Goal: Task Accomplishment & Management: Use online tool/utility

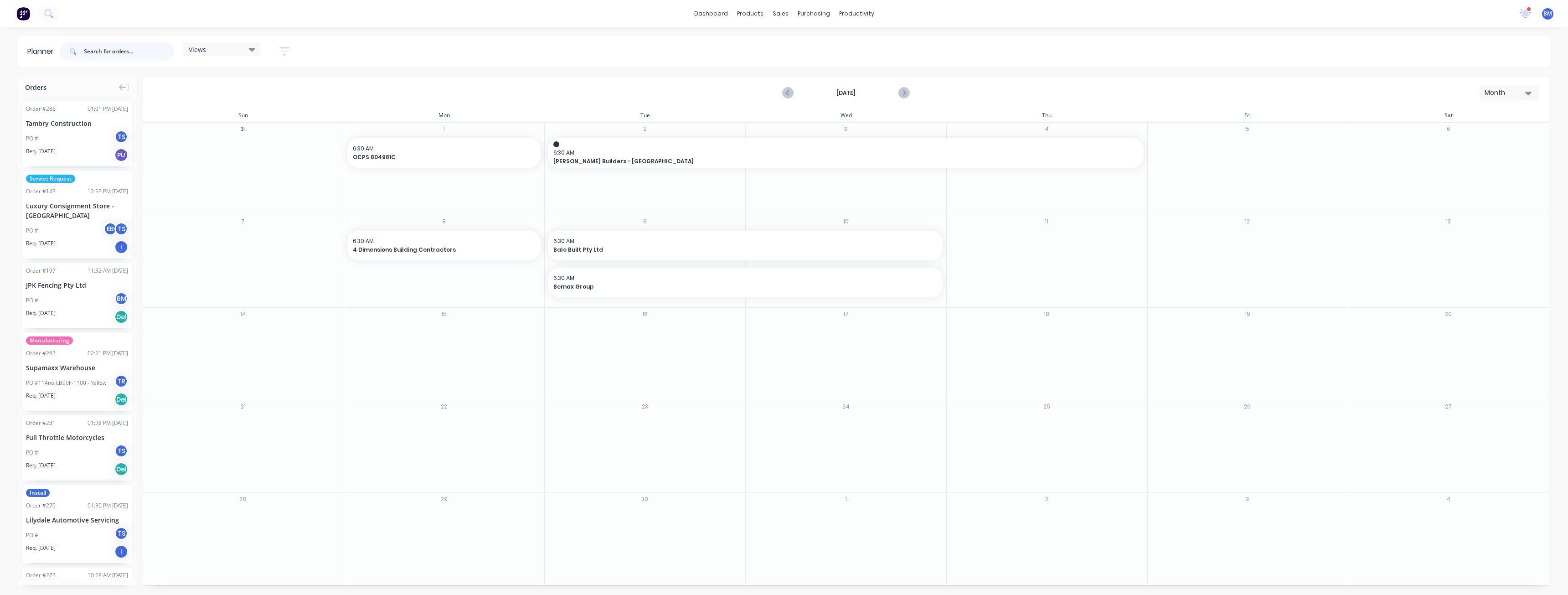
click at [111, 49] on input "text" at bounding box center [129, 52] width 90 height 18
type input "h troon"
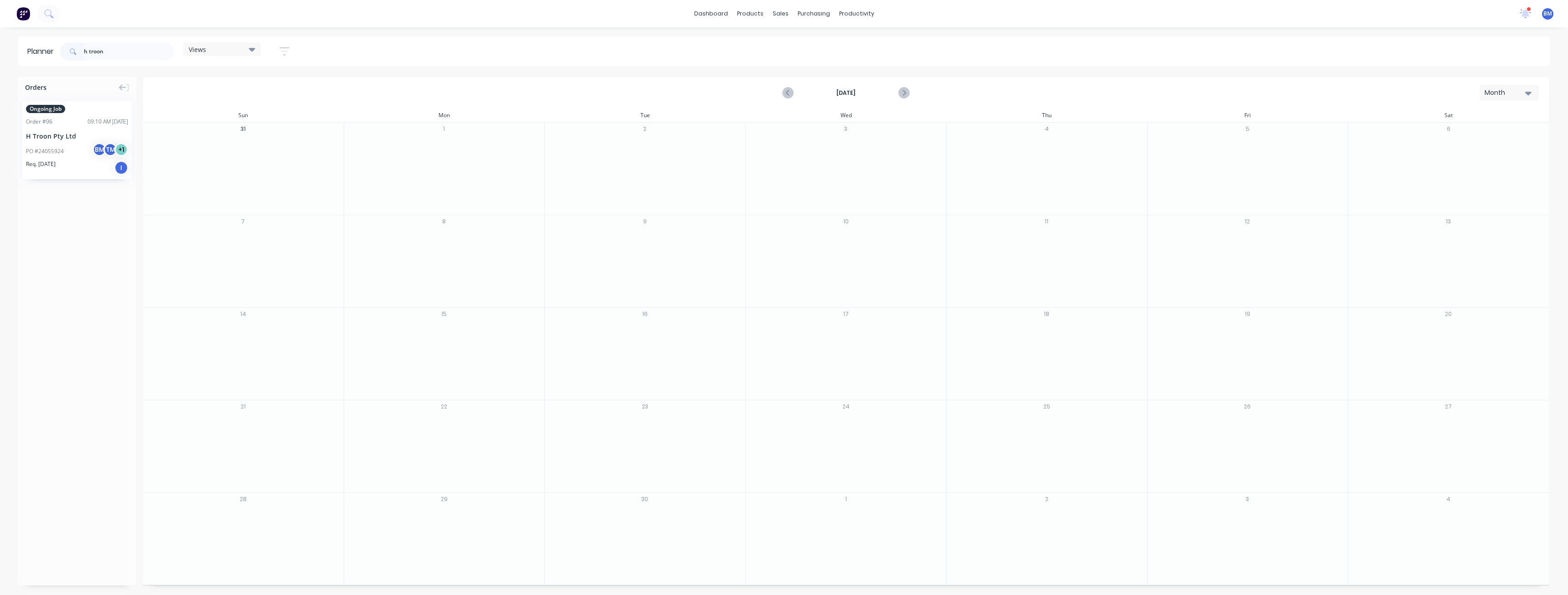
click at [24, 8] on img at bounding box center [23, 13] width 13 height 13
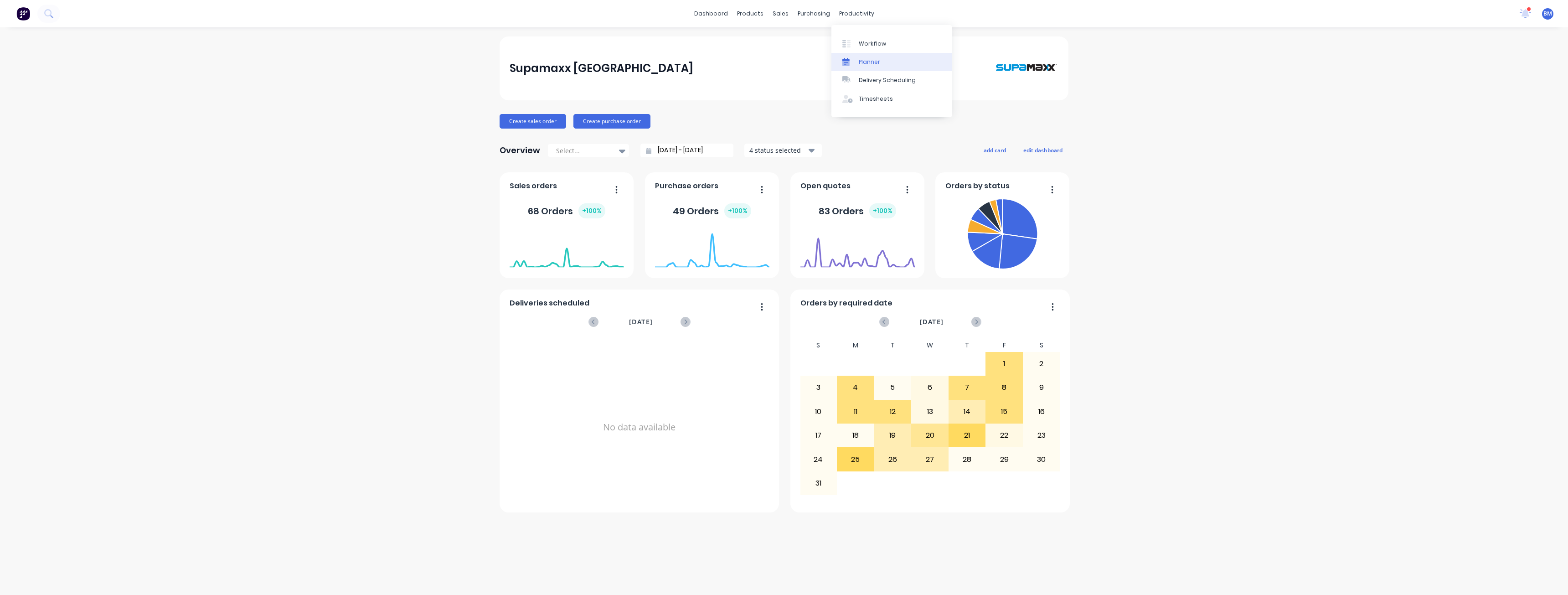
click at [863, 62] on div "Planner" at bounding box center [869, 62] width 21 height 8
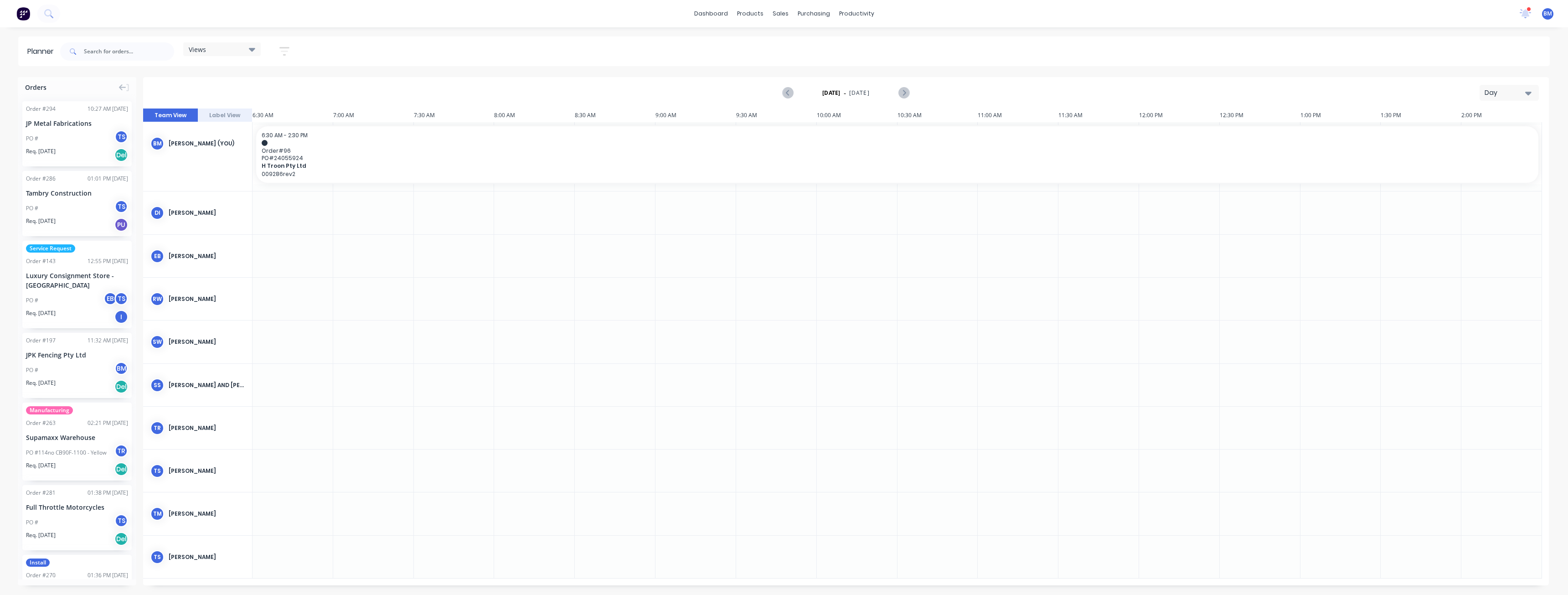
click at [1527, 91] on icon "button" at bounding box center [1528, 93] width 6 height 10
click at [1474, 151] on div "Month" at bounding box center [1493, 153] width 90 height 18
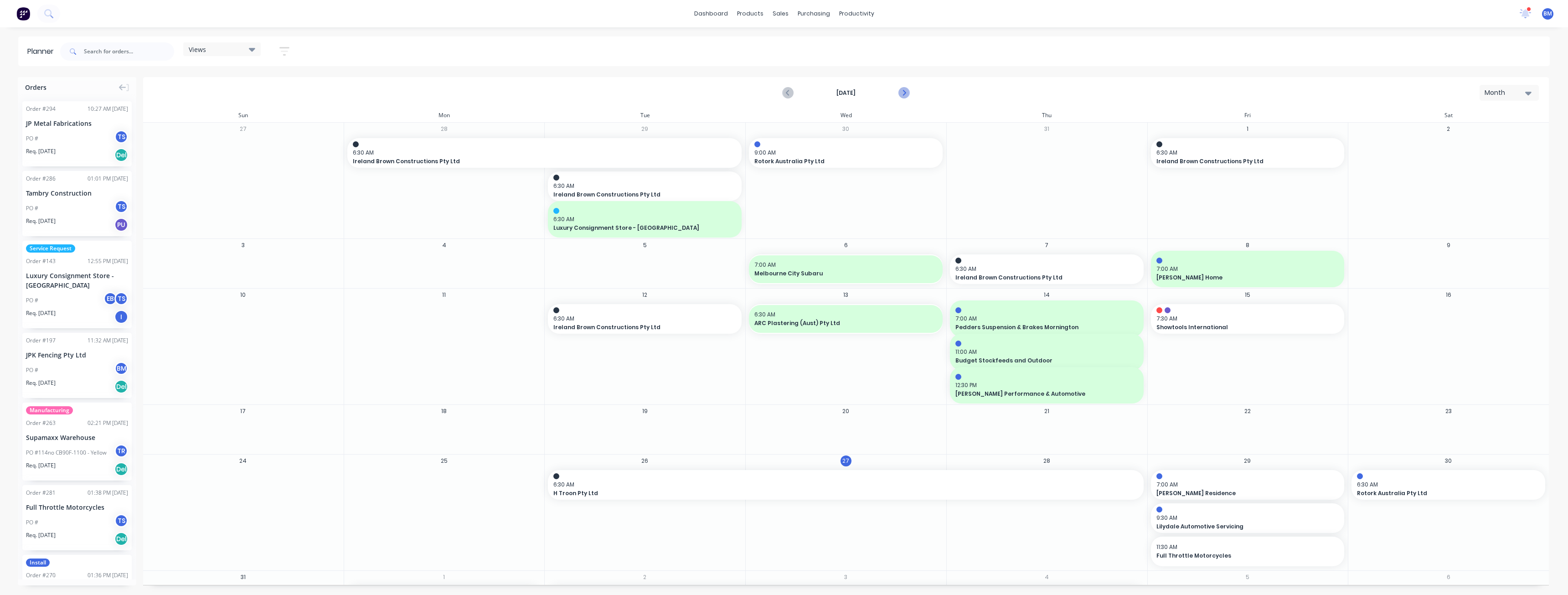
click at [907, 93] on icon "Next page" at bounding box center [903, 93] width 11 height 11
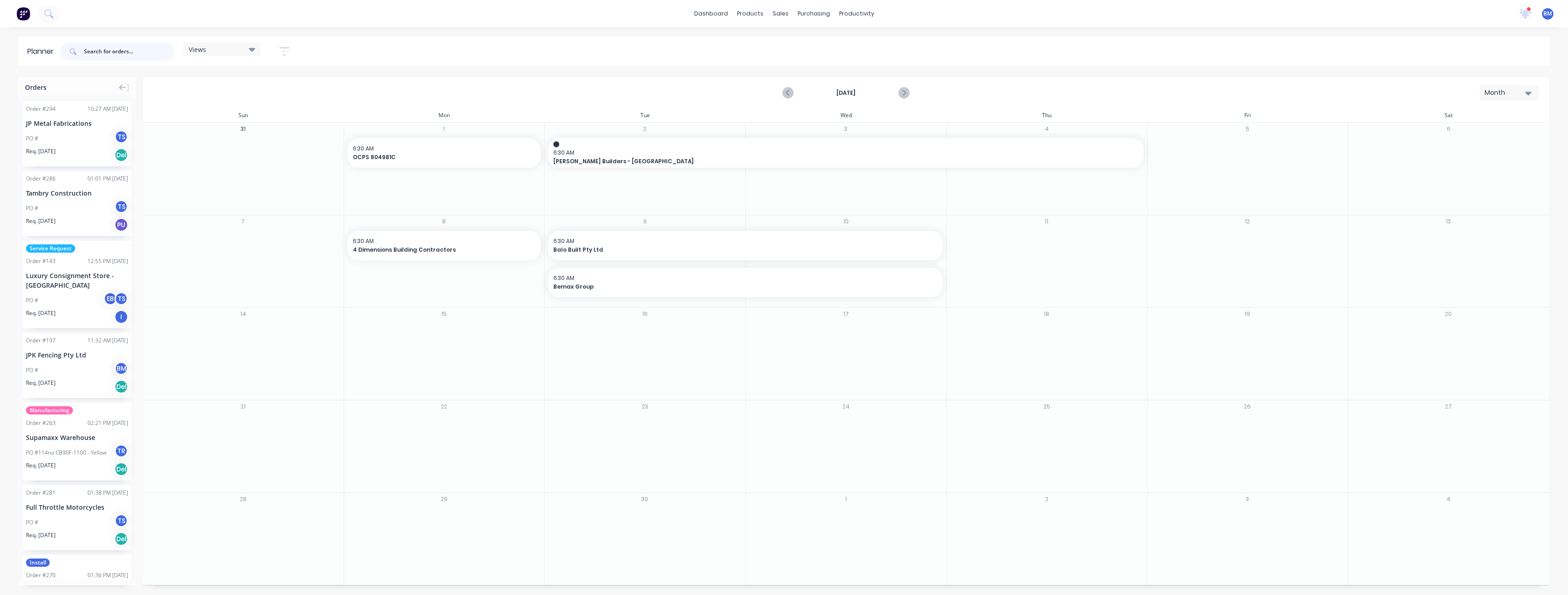
click at [99, 52] on input "text" at bounding box center [129, 52] width 90 height 18
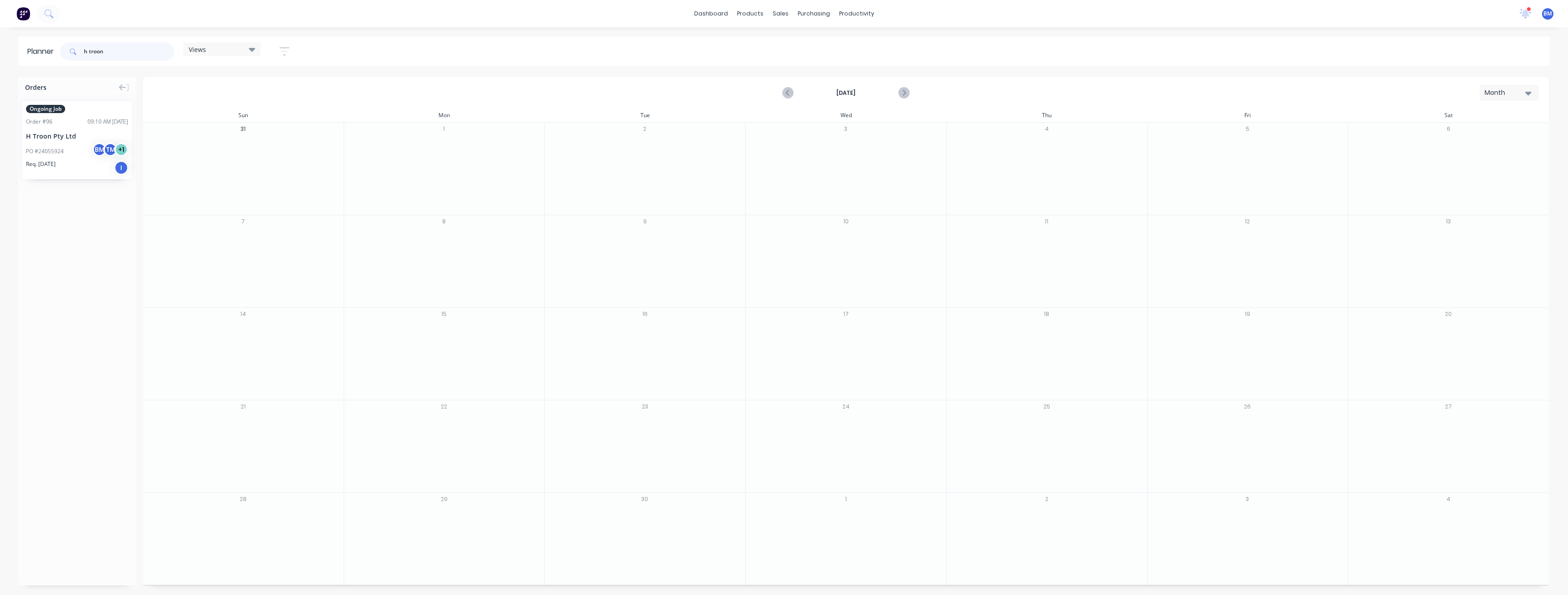
type input "h troon"
drag, startPoint x: 79, startPoint y: 147, endPoint x: 421, endPoint y: 340, distance: 392.7
drag, startPoint x: 540, startPoint y: 337, endPoint x: 998, endPoint y: 342, distance: 458.0
click at [663, 390] on div "16" at bounding box center [645, 353] width 201 height 92
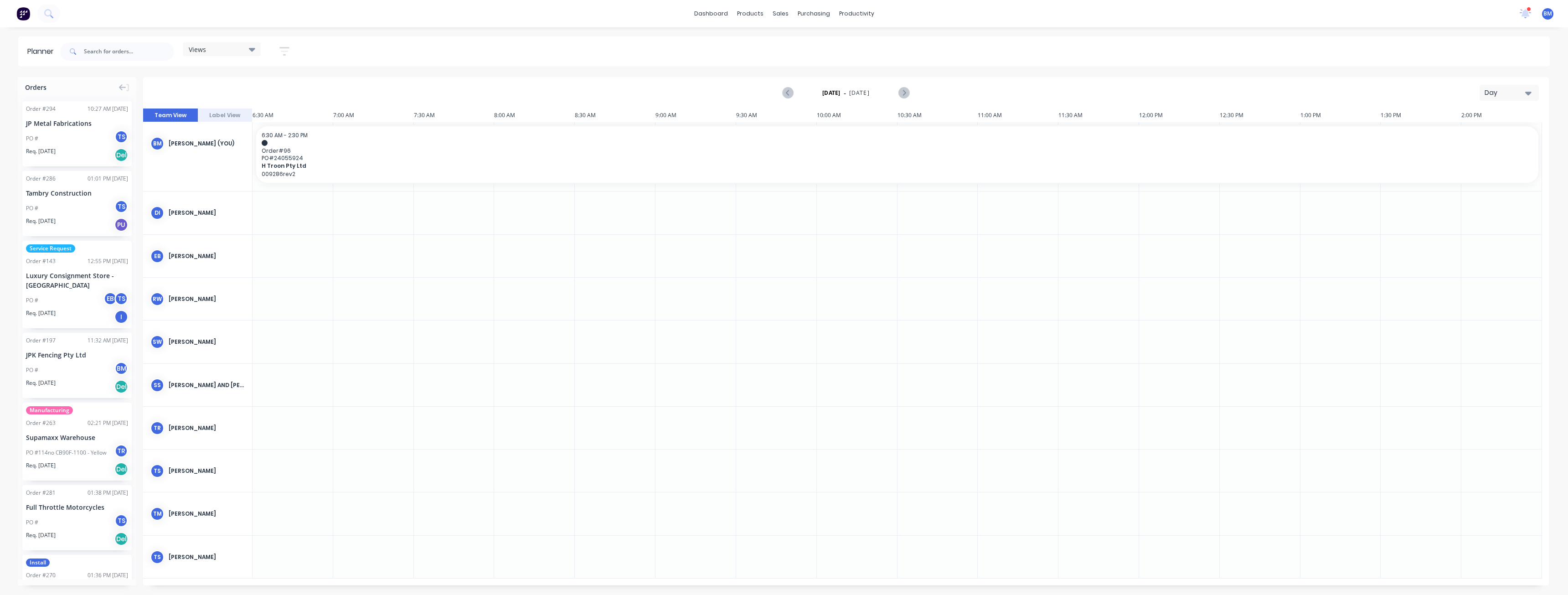
click at [1509, 93] on div "Day" at bounding box center [1505, 93] width 42 height 10
click at [1460, 152] on div "Month" at bounding box center [1493, 153] width 90 height 18
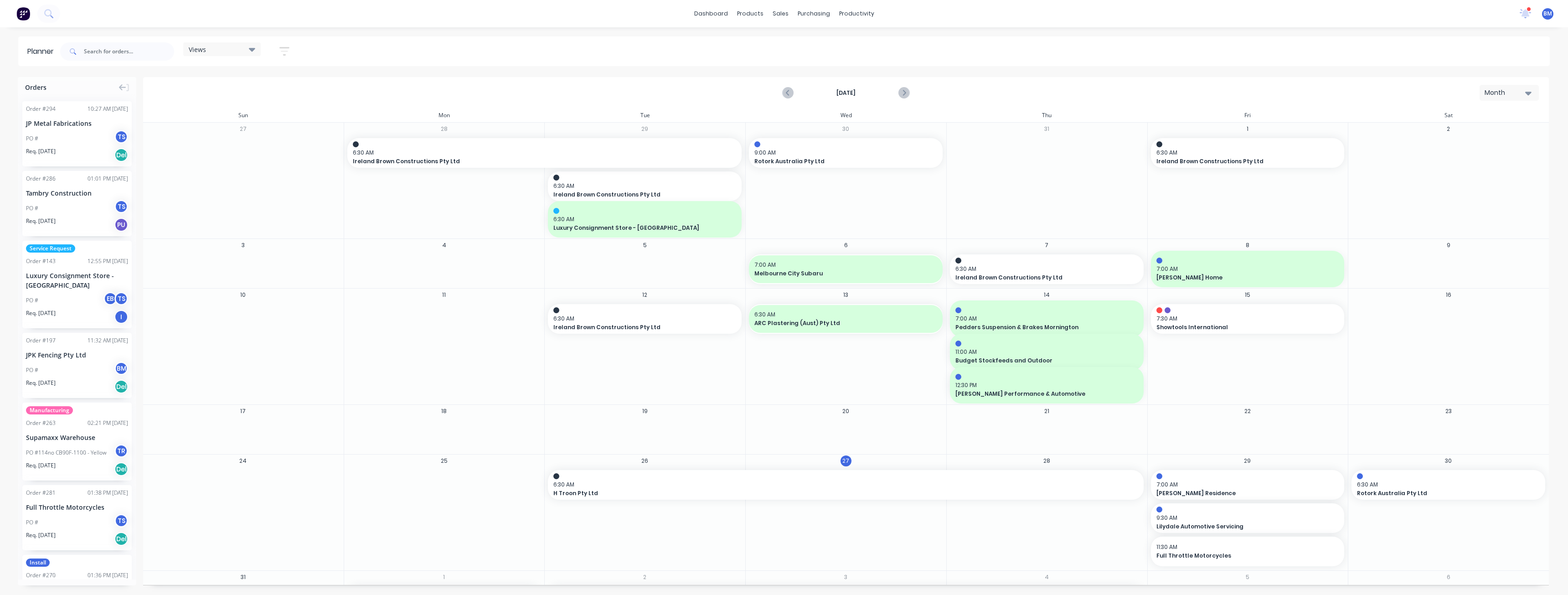
click at [905, 94] on icon "Next page" at bounding box center [903, 93] width 11 height 11
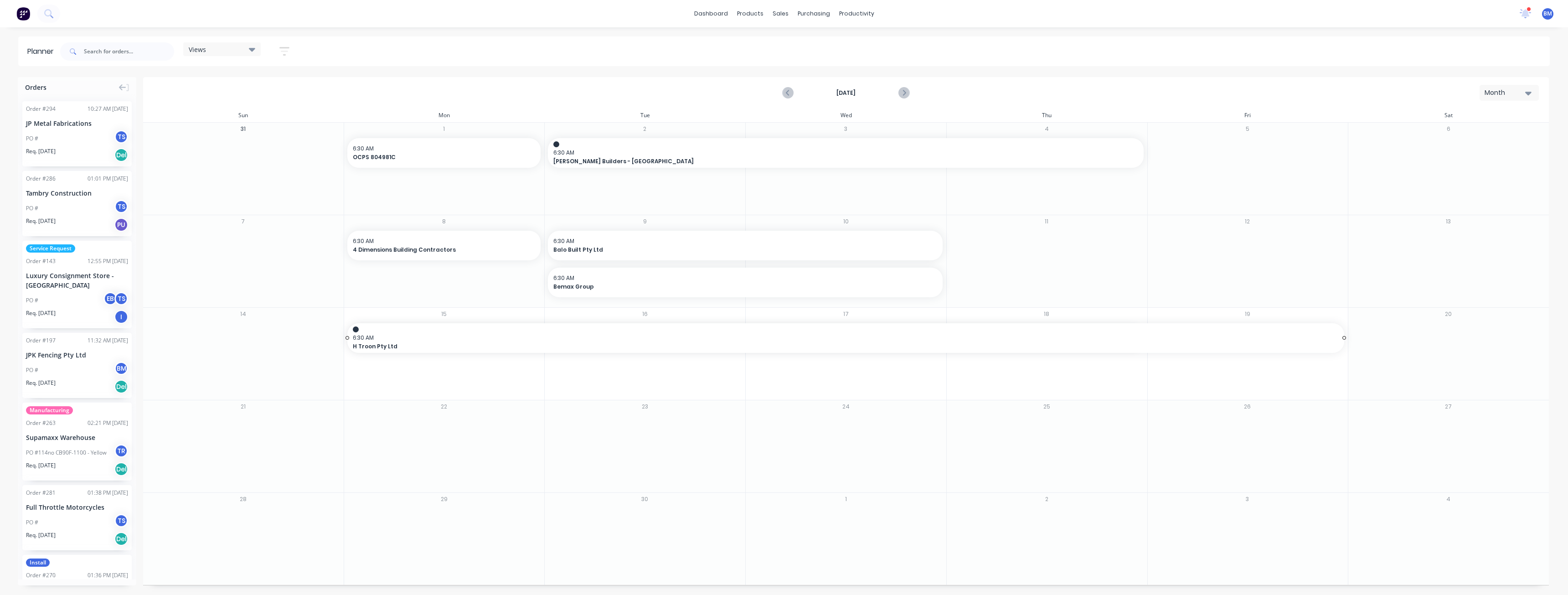
drag, startPoint x: 1144, startPoint y: 339, endPoint x: 1195, endPoint y: 340, distance: 51.0
click at [23, 10] on img at bounding box center [23, 13] width 13 height 13
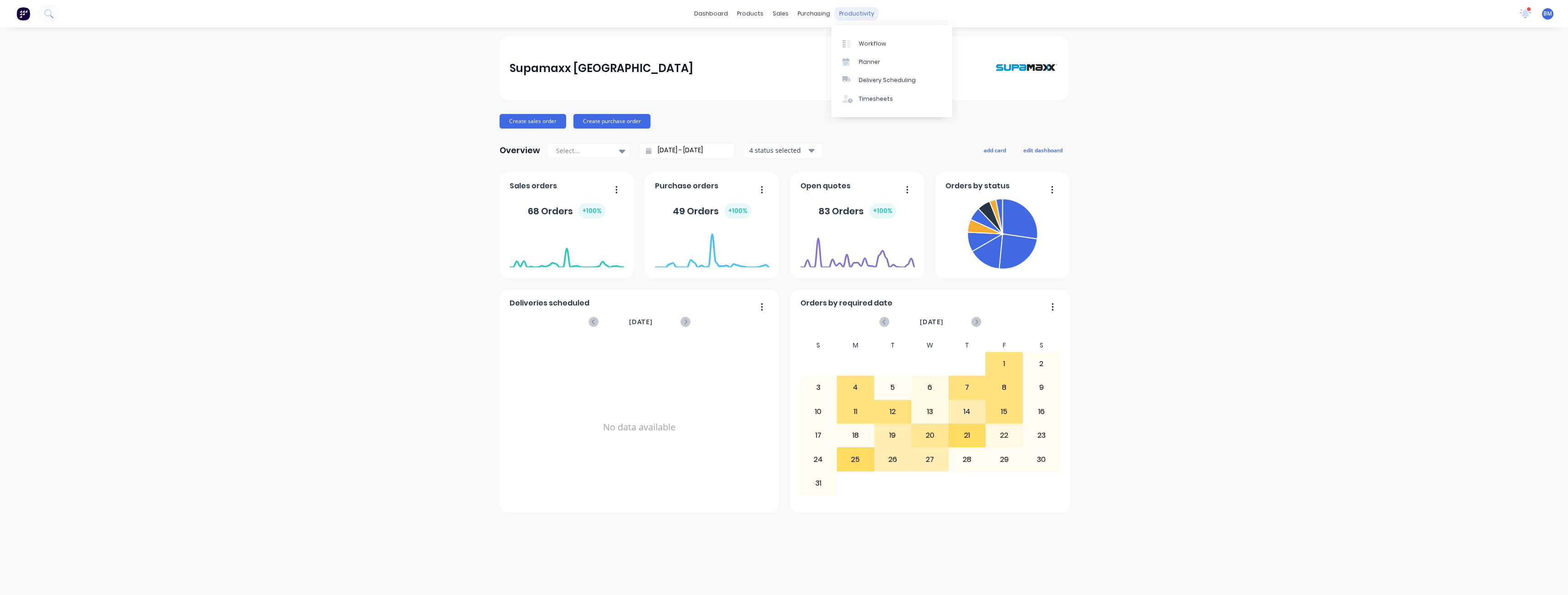
click at [858, 15] on div "productivity" at bounding box center [856, 13] width 44 height 13
click at [862, 61] on div "Planner" at bounding box center [869, 62] width 21 height 8
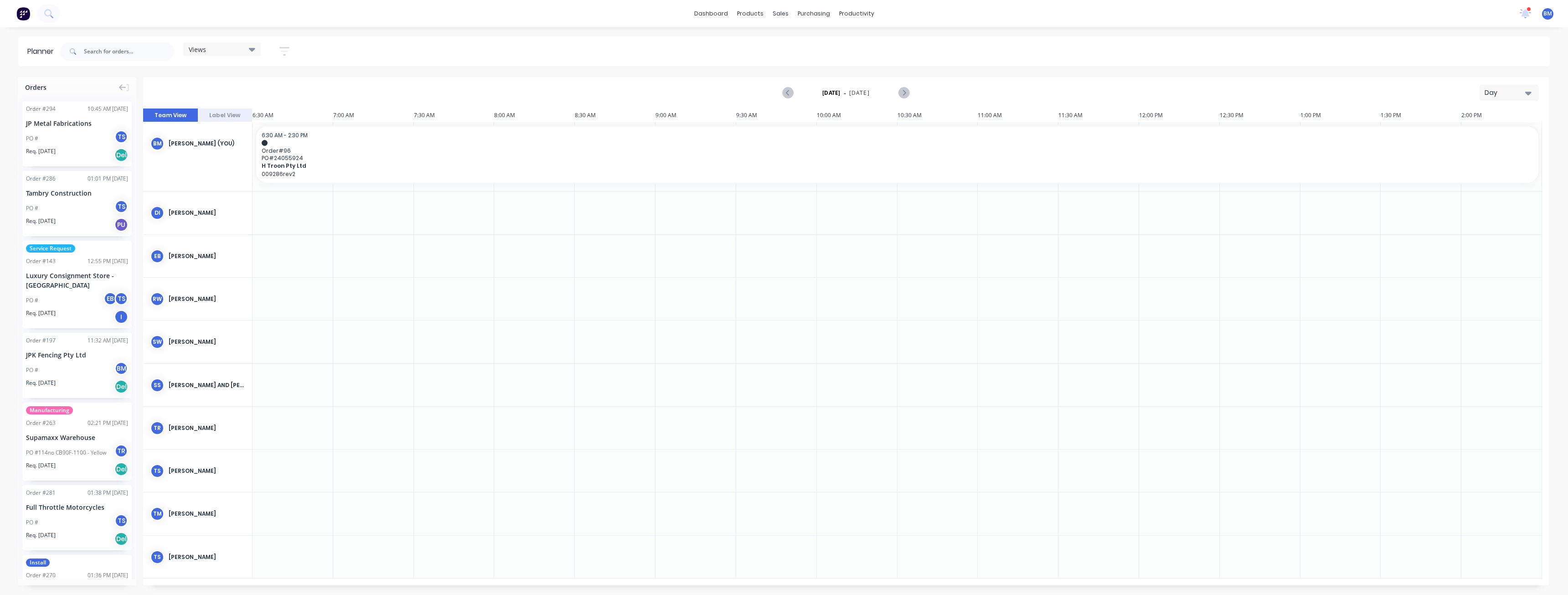
click at [1527, 89] on icon "button" at bounding box center [1528, 93] width 6 height 10
click at [1476, 153] on div "Month" at bounding box center [1493, 153] width 90 height 18
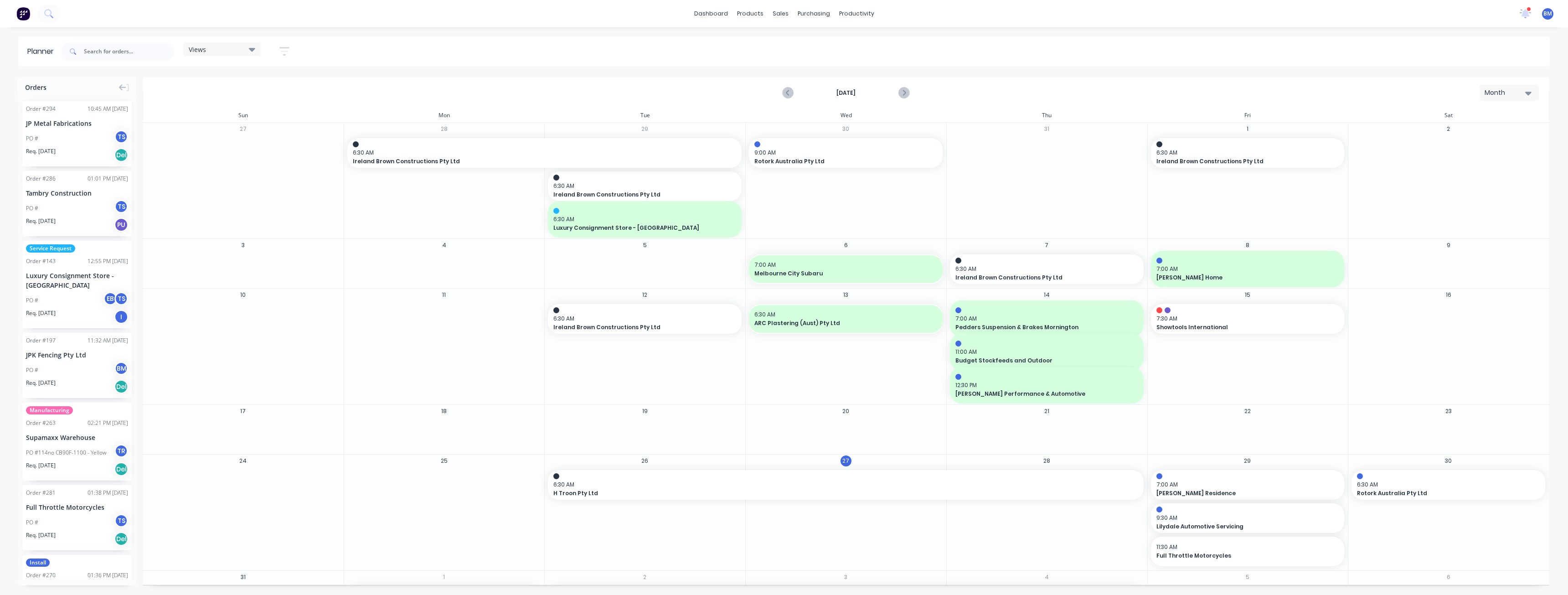
click at [444, 51] on div "Views Save new view None (Default) edit Show/Hide users Show/Hide orders Filter…" at bounding box center [804, 51] width 1491 height 27
click at [368, 83] on div "[DATE] Month" at bounding box center [846, 93] width 1404 height 30
click at [328, 93] on div "[DATE] Month" at bounding box center [846, 93] width 1404 height 30
click at [542, 90] on div "[DATE] Month" at bounding box center [846, 93] width 1404 height 30
click at [343, 91] on div "[DATE] Month" at bounding box center [846, 93] width 1404 height 30
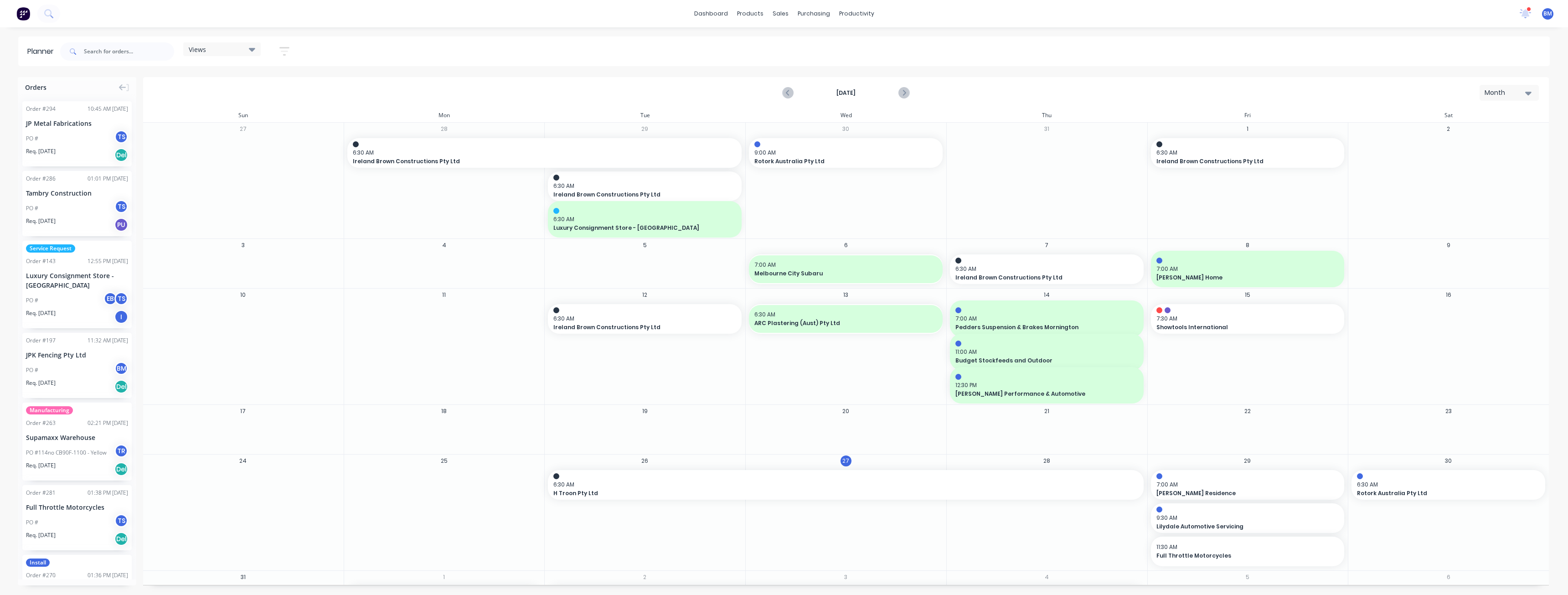
drag, startPoint x: 547, startPoint y: 41, endPoint x: 547, endPoint y: 35, distance: 6.0
click at [547, 35] on div "dashboard products sales purchasing productivity dashboard products Product Cat…" at bounding box center [784, 297] width 1568 height 595
click at [356, 6] on div "dashboard products sales purchasing productivity dashboard products Product Cat…" at bounding box center [784, 13] width 1568 height 27
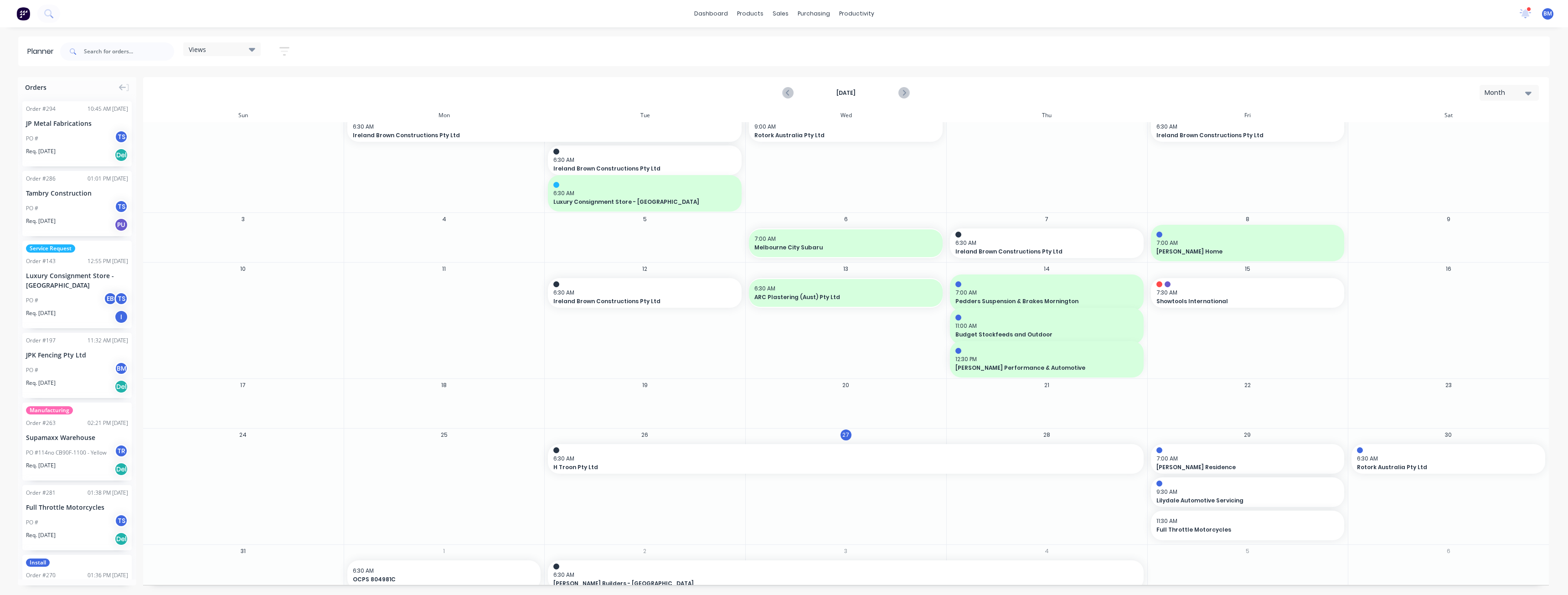
scroll to position [38, 0]
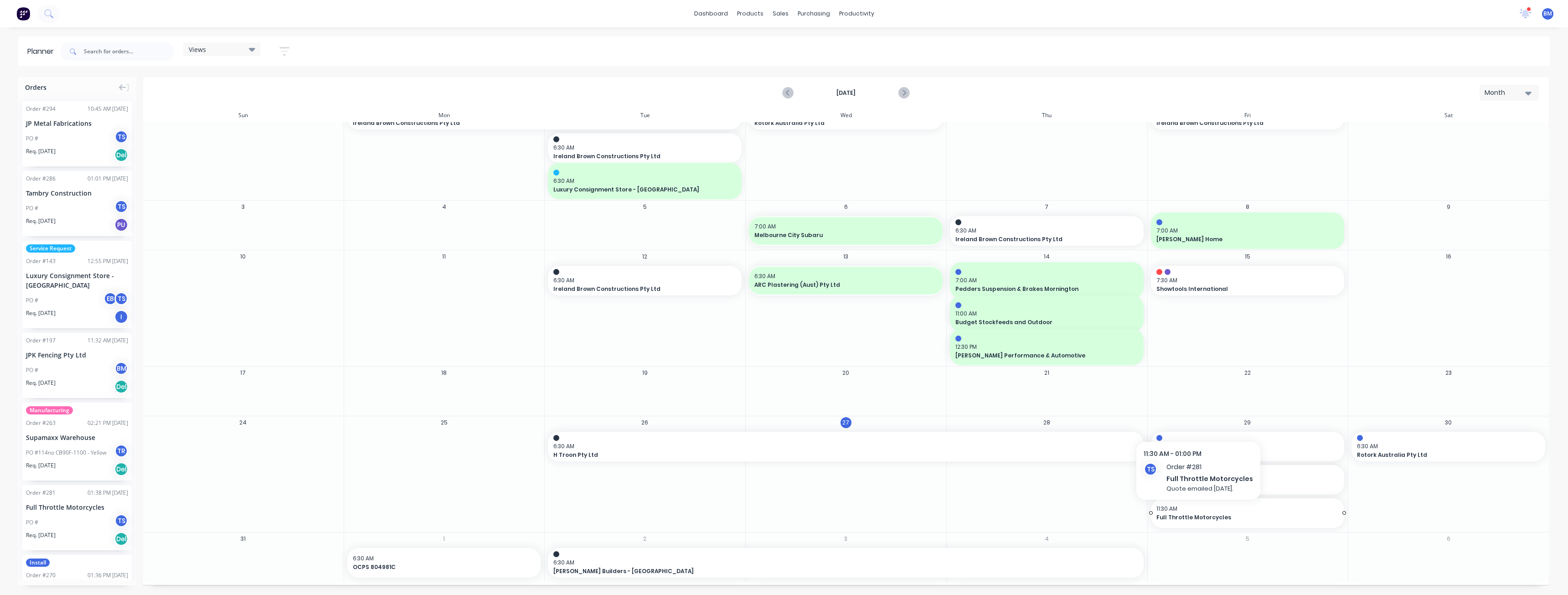
click at [1197, 512] on span "11:30 AM" at bounding box center [1245, 509] width 178 height 8
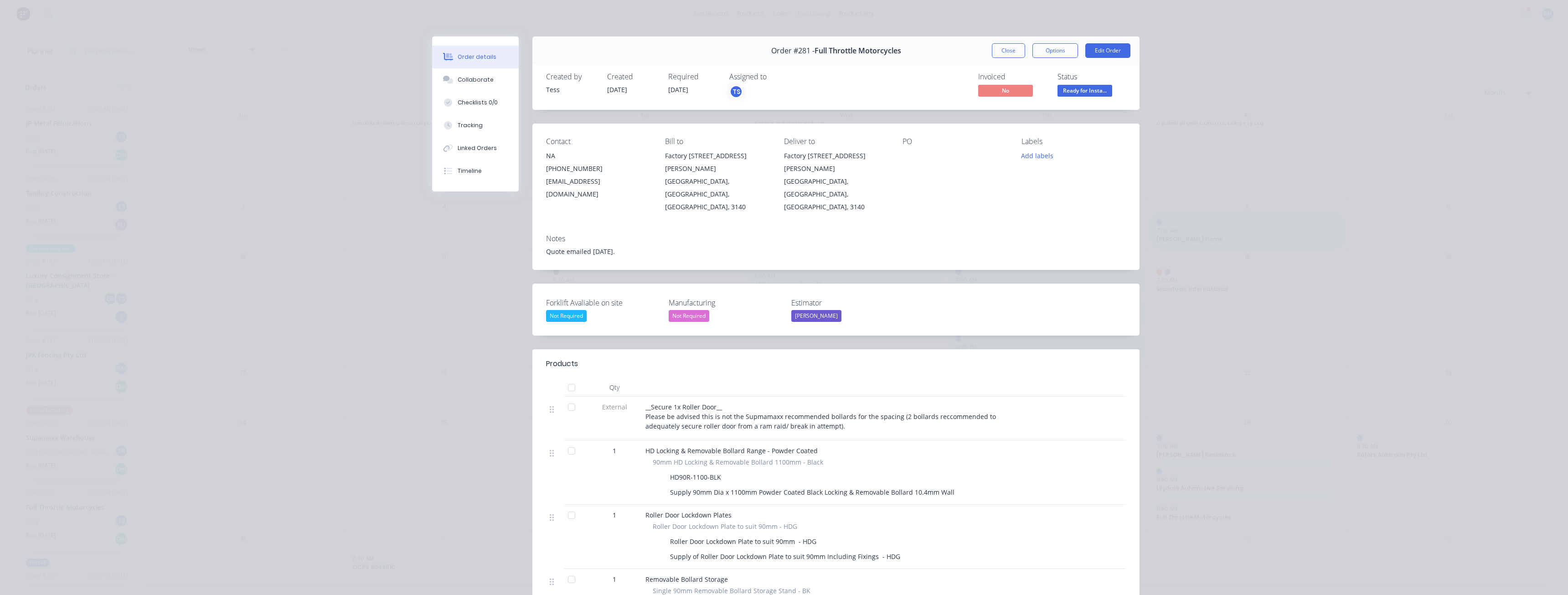
click at [355, 163] on div "Order details Collaborate Checklists 0/0 Tracking Linked Orders Timeline Order …" at bounding box center [784, 297] width 1568 height 595
click at [1001, 51] on button "Close" at bounding box center [1008, 51] width 33 height 15
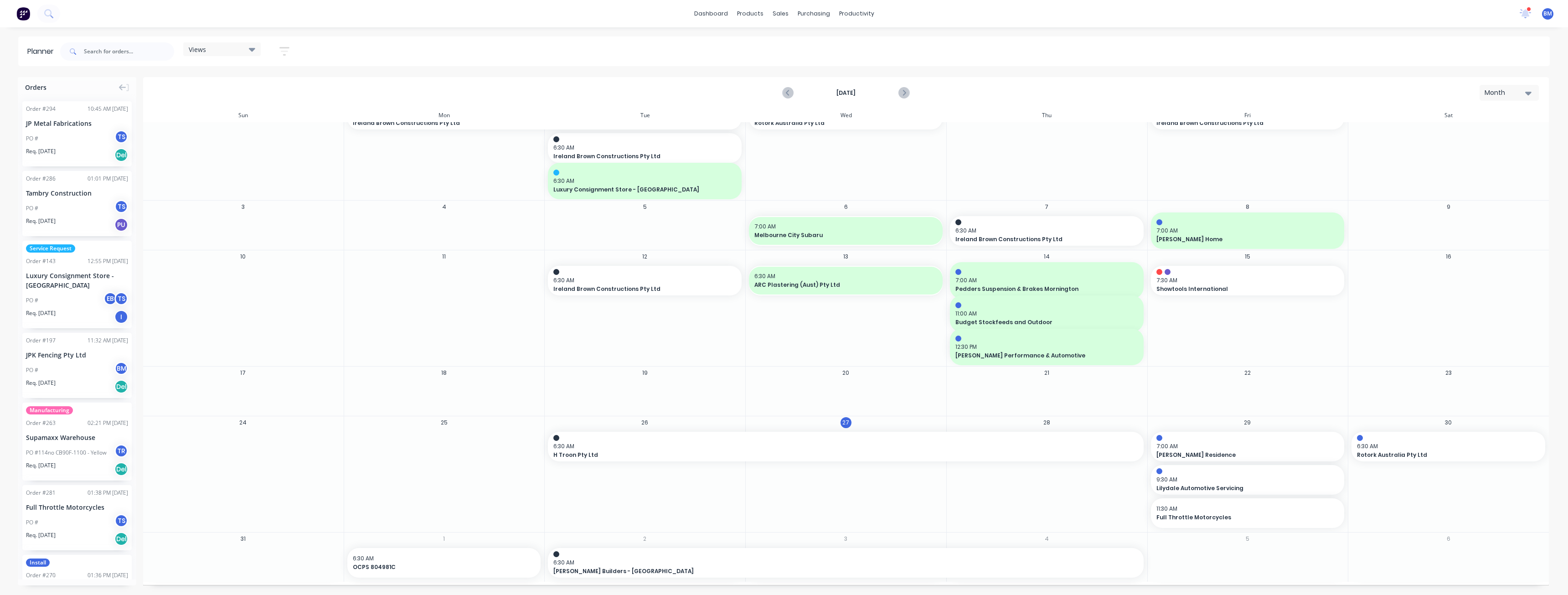
click at [23, 10] on img at bounding box center [23, 13] width 13 height 13
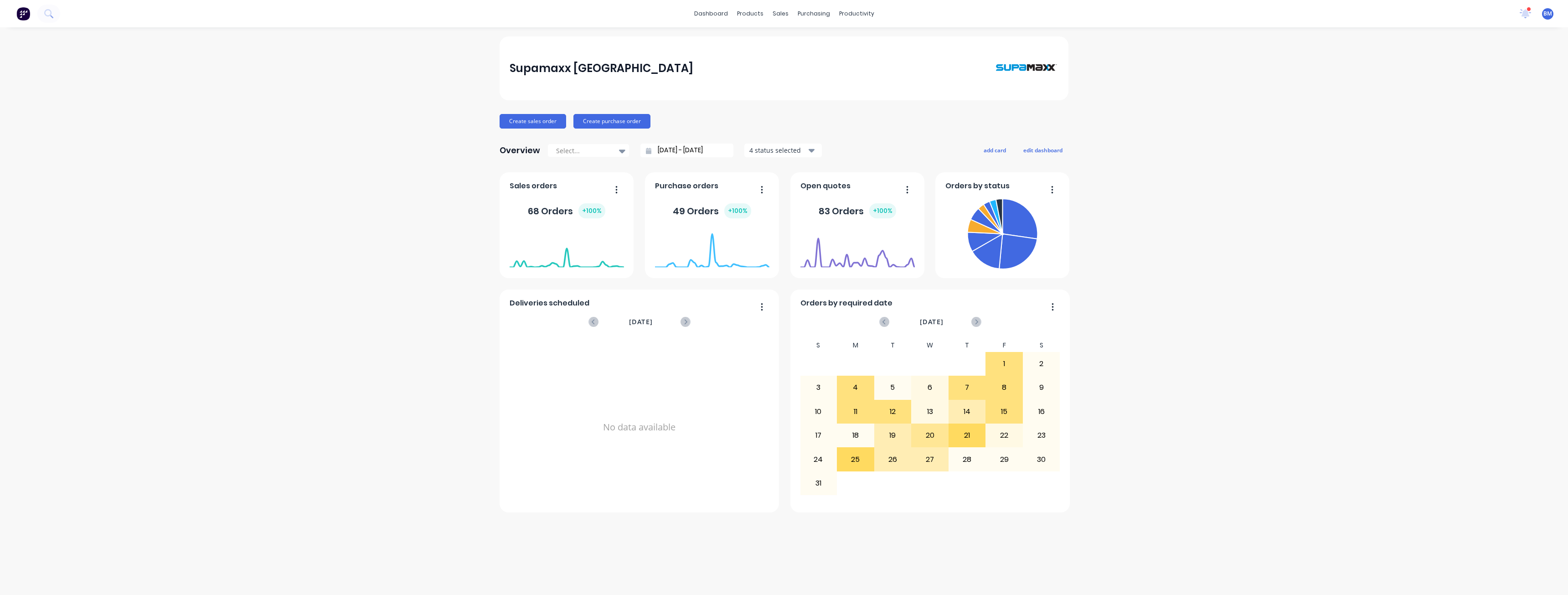
click at [467, 175] on div "Supamaxx [GEOGRAPHIC_DATA] Create sales order Create purchase order Overview Se…" at bounding box center [784, 311] width 1568 height 549
click at [367, 100] on div "Supamaxx [GEOGRAPHIC_DATA] Create sales order Create purchase order Overview Se…" at bounding box center [784, 311] width 1568 height 549
click at [316, 160] on div "Supamaxx [GEOGRAPHIC_DATA] Create sales order Create purchase order Overview Se…" at bounding box center [784, 311] width 1568 height 549
click at [1200, 256] on div "Supamaxx [GEOGRAPHIC_DATA] Create sales order Create purchase order Overview Se…" at bounding box center [784, 311] width 1568 height 549
click at [340, 263] on div "Supamaxx [GEOGRAPHIC_DATA] Create sales order Create purchase order Overview Se…" at bounding box center [784, 311] width 1568 height 549
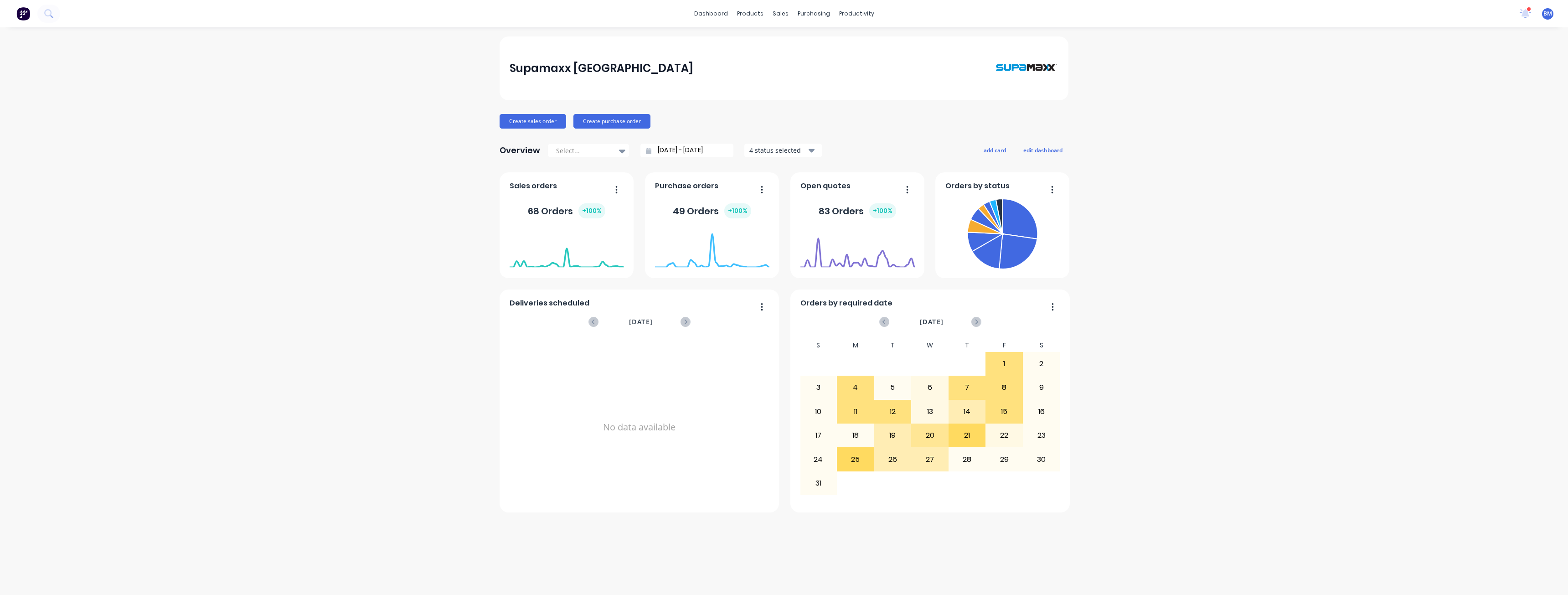
click at [181, 490] on div "Supamaxx [GEOGRAPHIC_DATA] Create sales order Create purchase order Overview Se…" at bounding box center [784, 311] width 1568 height 549
click at [432, 229] on div "Supamaxx [GEOGRAPHIC_DATA] Create sales order Create purchase order Overview Se…" at bounding box center [784, 311] width 1568 height 549
click at [320, 221] on div "Supamaxx [GEOGRAPHIC_DATA] Create sales order Create purchase order Overview Se…" at bounding box center [784, 311] width 1568 height 549
drag, startPoint x: 354, startPoint y: 126, endPoint x: 359, endPoint y: 123, distance: 5.8
click at [359, 124] on div "Supamaxx [GEOGRAPHIC_DATA] Create sales order Create purchase order Overview Se…" at bounding box center [784, 311] width 1568 height 549
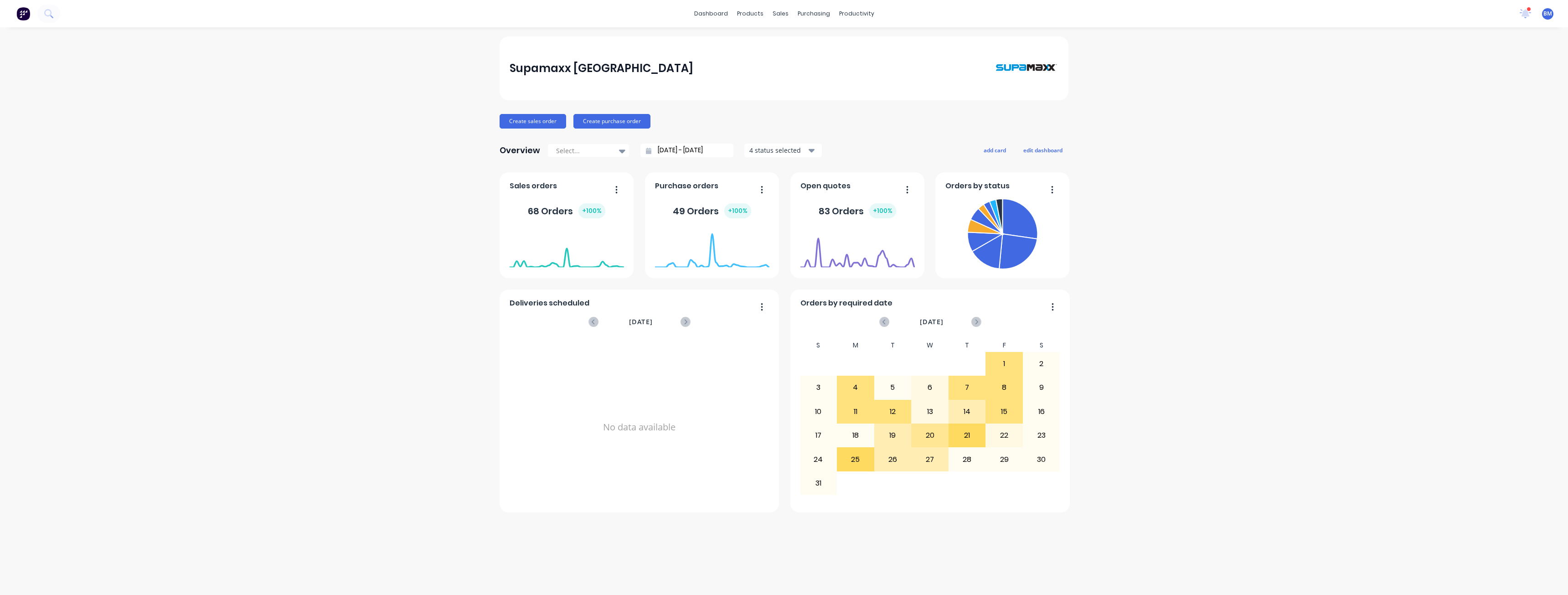
click at [226, 77] on div "Supamaxx [GEOGRAPHIC_DATA] Create sales order Create purchase order Overview Se…" at bounding box center [784, 311] width 1568 height 549
click at [229, 77] on div "Supamaxx [GEOGRAPHIC_DATA] Create sales order Create purchase order Overview Se…" at bounding box center [784, 311] width 1568 height 549
click at [231, 76] on div "Supamaxx [GEOGRAPHIC_DATA] Create sales order Create purchase order Overview Se…" at bounding box center [784, 311] width 1568 height 549
click at [108, 116] on div "Supamaxx [GEOGRAPHIC_DATA] Create sales order Create purchase order Overview Se…" at bounding box center [784, 311] width 1568 height 549
